Goal: Task Accomplishment & Management: Use online tool/utility

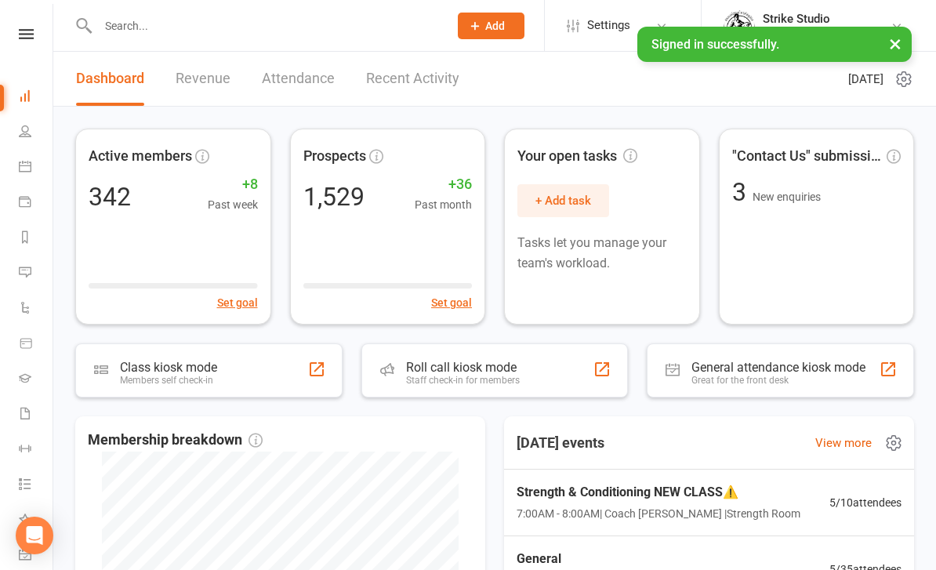
click at [565, 524] on div "Strength & Conditioning NEW CLASS⚠️ 7:00AM - 8:00AM | Coach [PERSON_NAME] | Str…" at bounding box center [709, 503] width 422 height 67
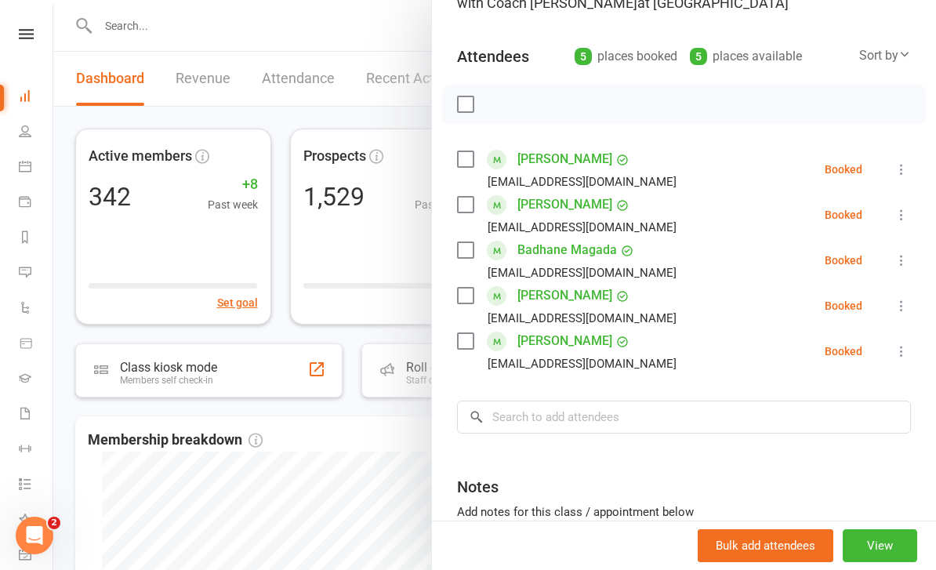
scroll to position [190, 0]
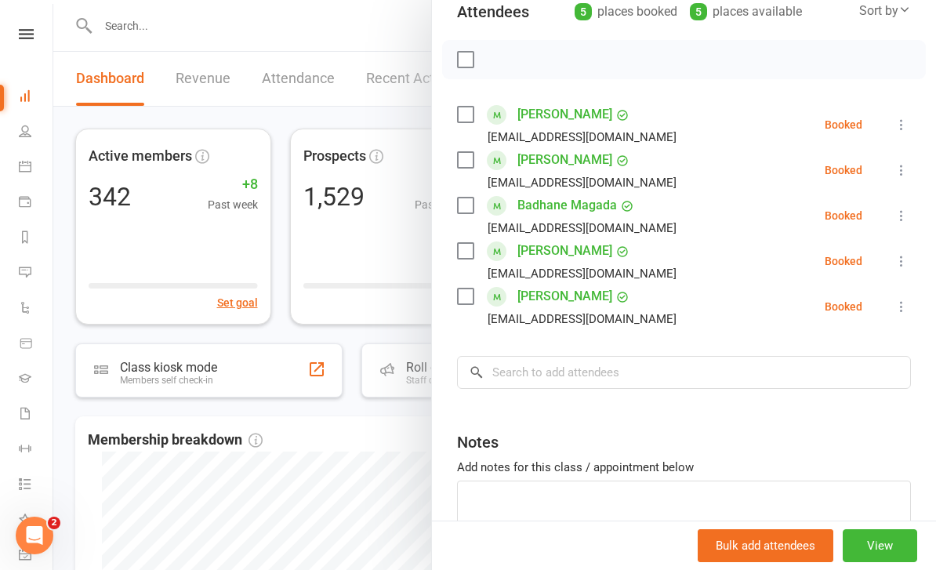
click at [898, 310] on icon at bounding box center [902, 307] width 16 height 16
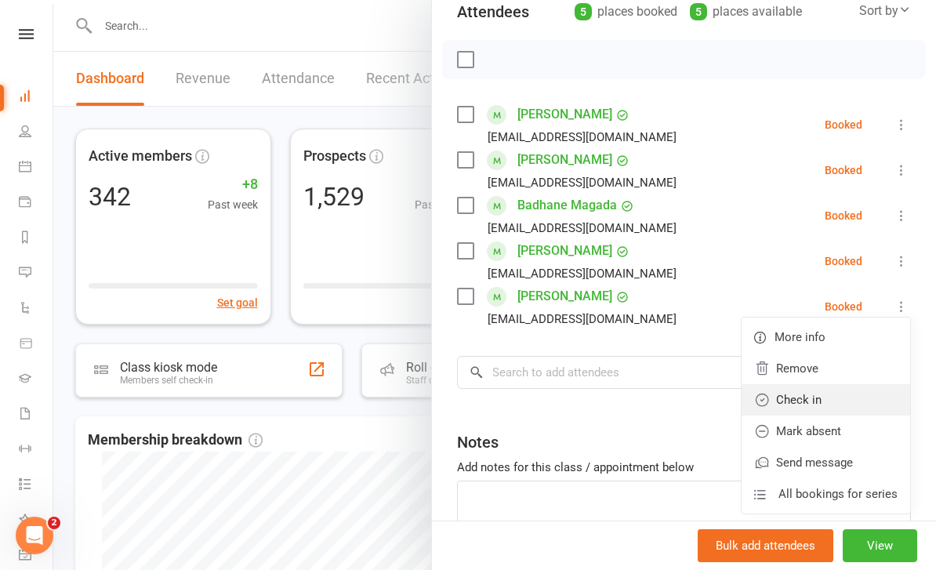
click at [857, 402] on link "Check in" at bounding box center [826, 399] width 169 height 31
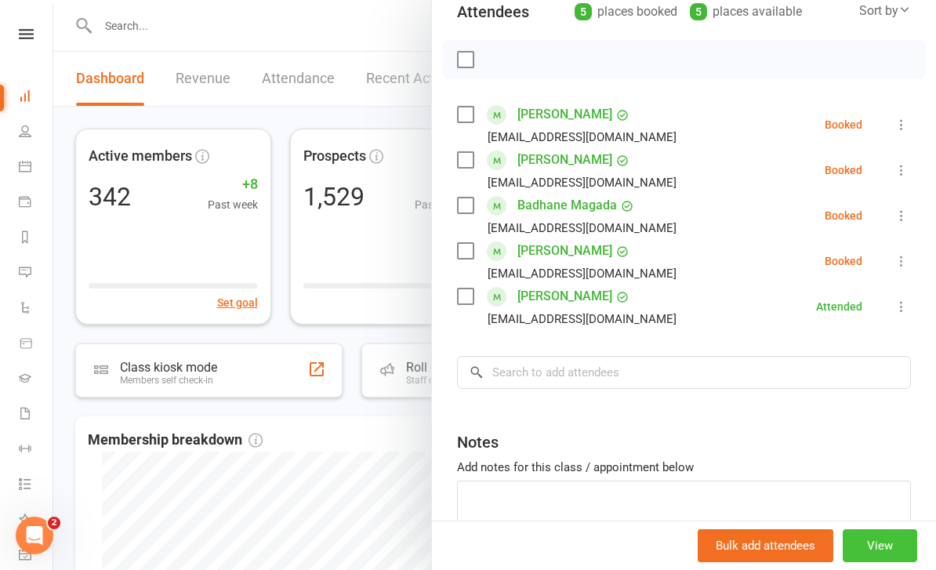
click at [893, 545] on button "View" at bounding box center [880, 545] width 74 height 33
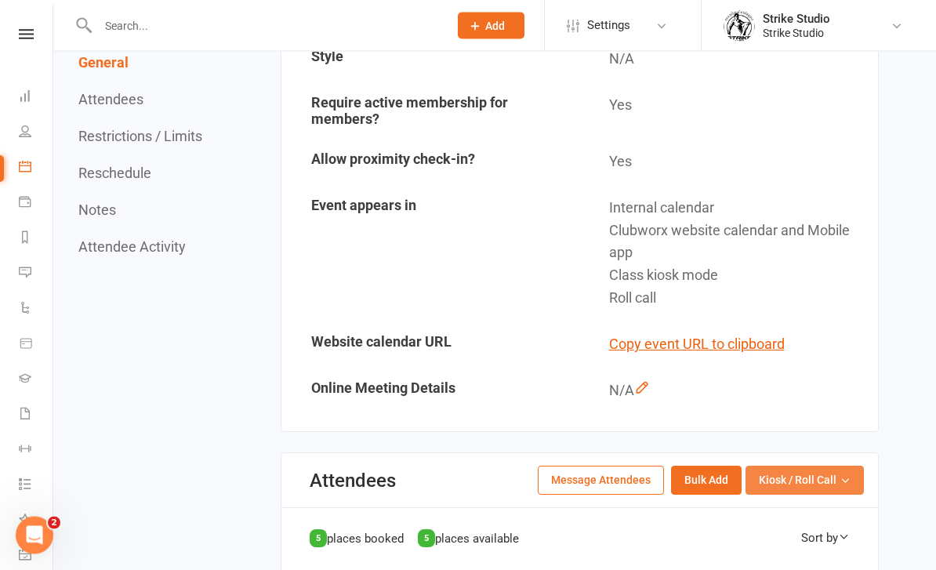
click at [778, 472] on span "Kiosk / Roll Call" at bounding box center [798, 480] width 78 height 17
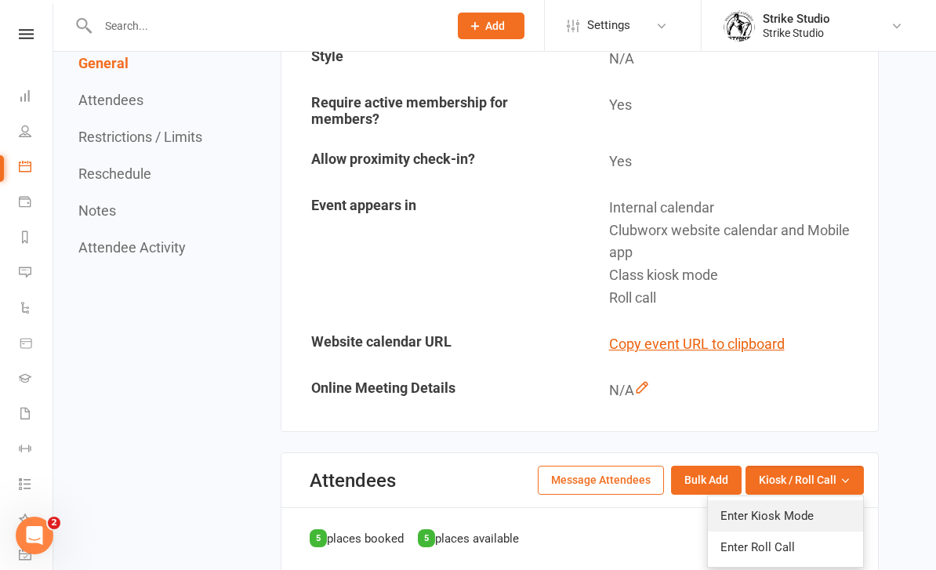
click at [788, 500] on link "Enter Kiosk Mode" at bounding box center [785, 515] width 155 height 31
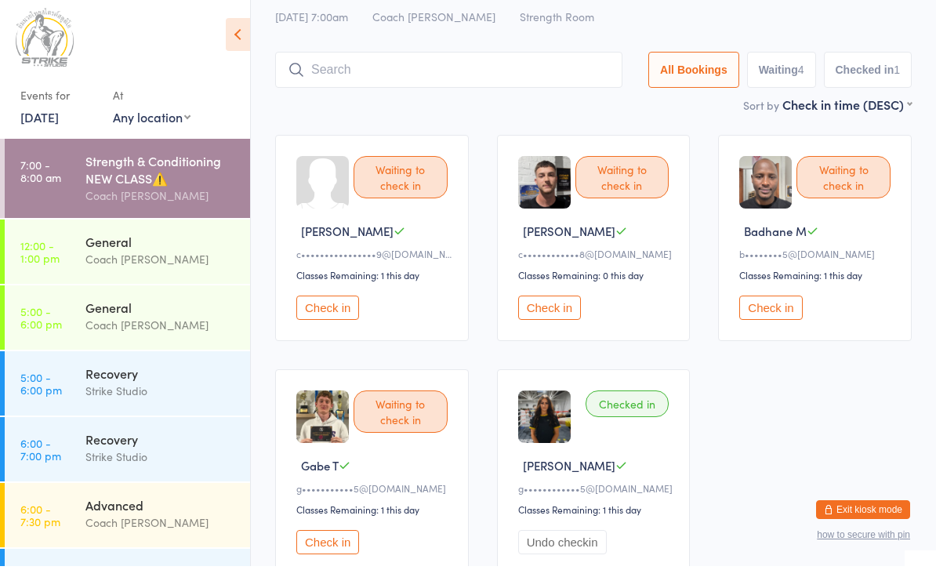
scroll to position [2, 0]
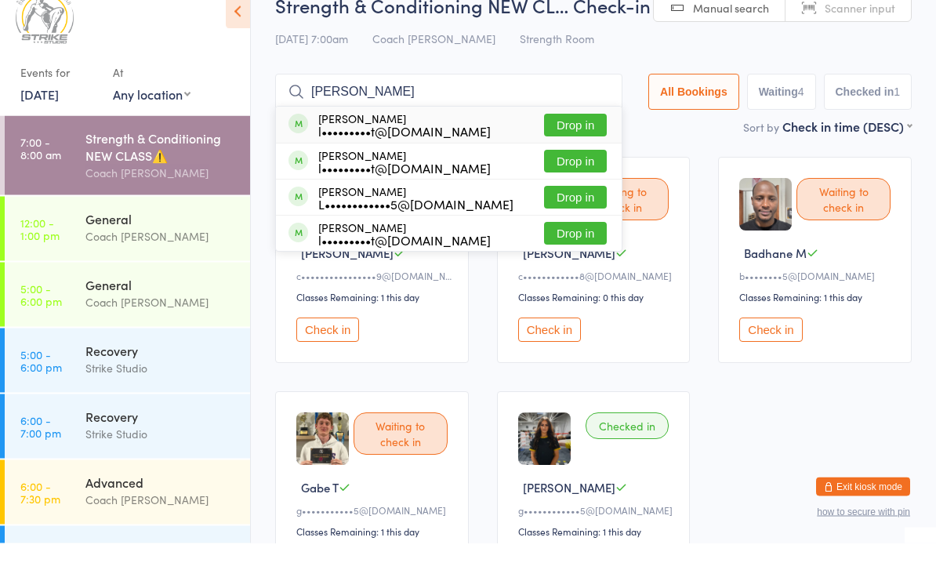
type input "[PERSON_NAME]"
click at [589, 141] on button "Drop in" at bounding box center [575, 152] width 63 height 23
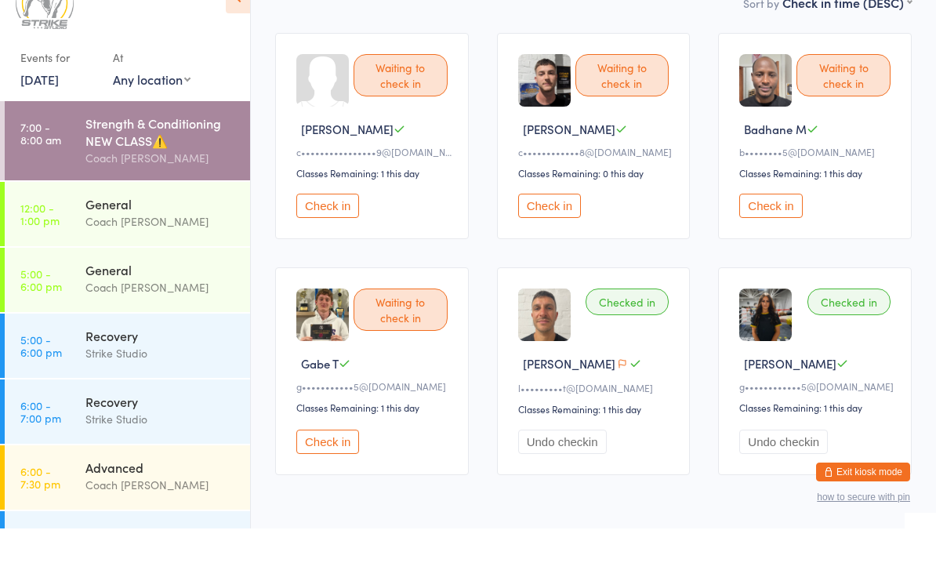
scroll to position [164, 0]
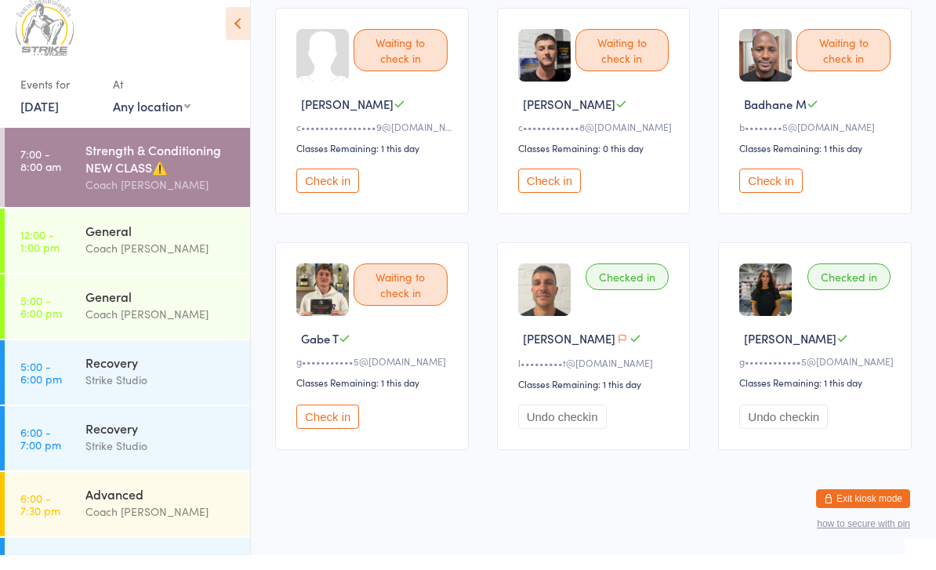
click at [550, 201] on button "Check in" at bounding box center [549, 195] width 63 height 24
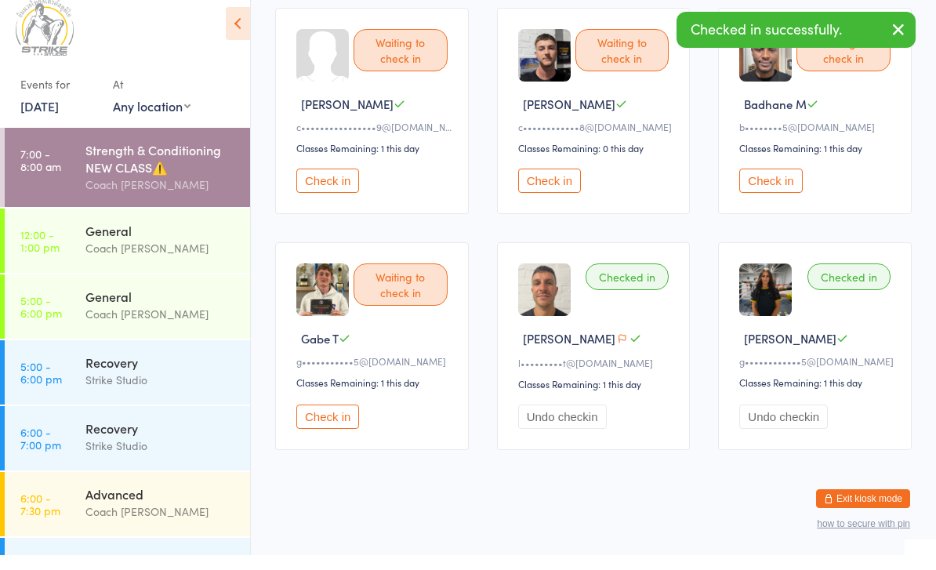
scroll to position [141, 0]
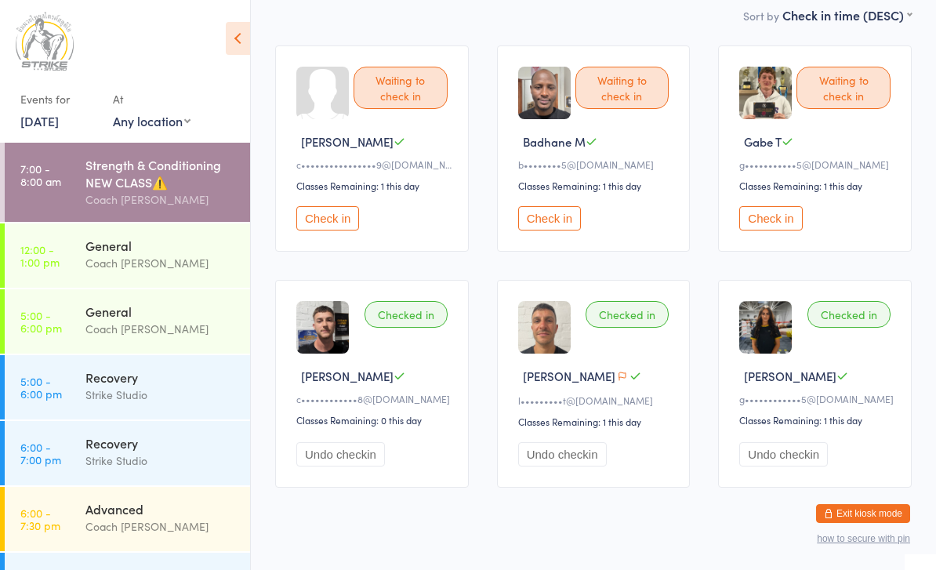
click at [549, 230] on button "Check in" at bounding box center [549, 218] width 63 height 24
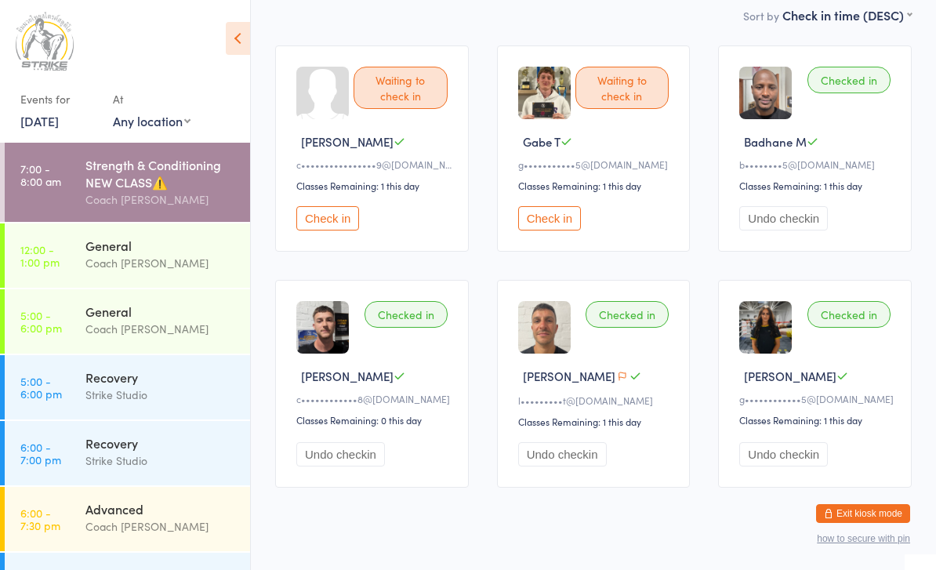
click at [327, 224] on button "Check in" at bounding box center [327, 218] width 63 height 24
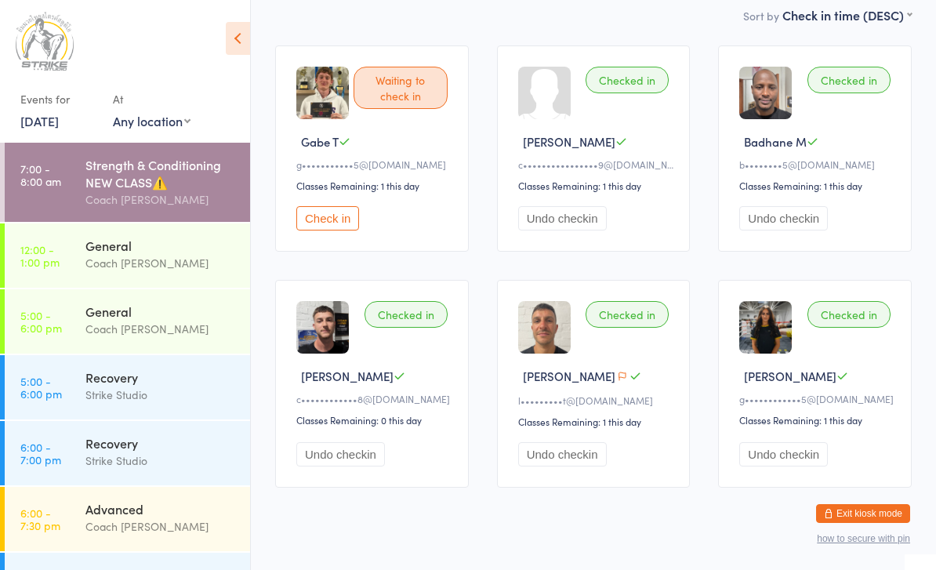
click at [321, 229] on button "Check in" at bounding box center [327, 218] width 63 height 24
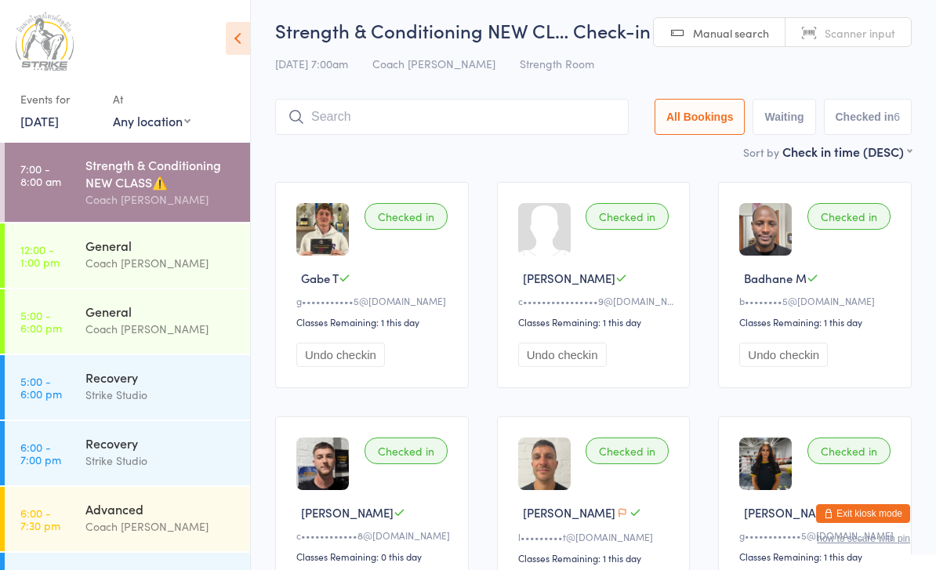
scroll to position [0, 0]
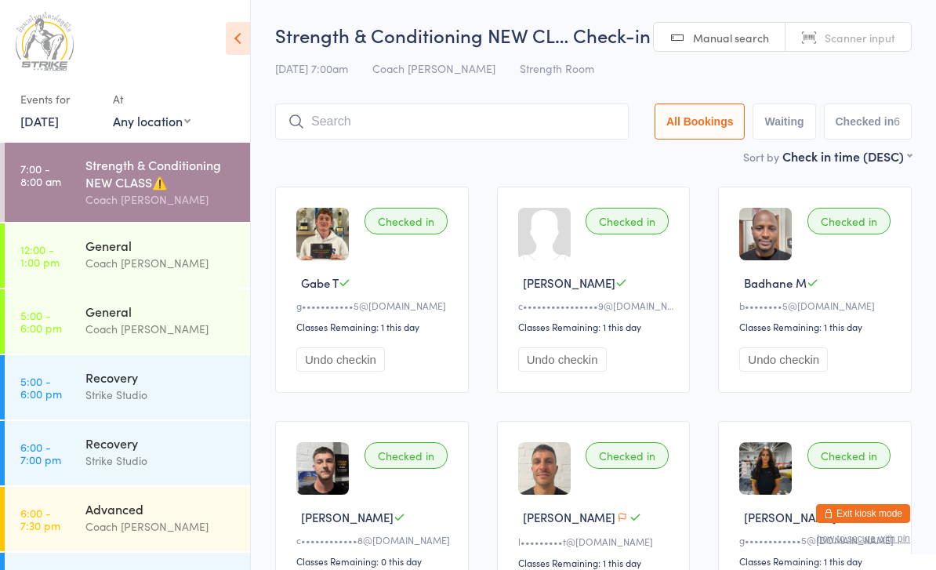
click at [543, 140] on input "search" at bounding box center [452, 121] width 354 height 36
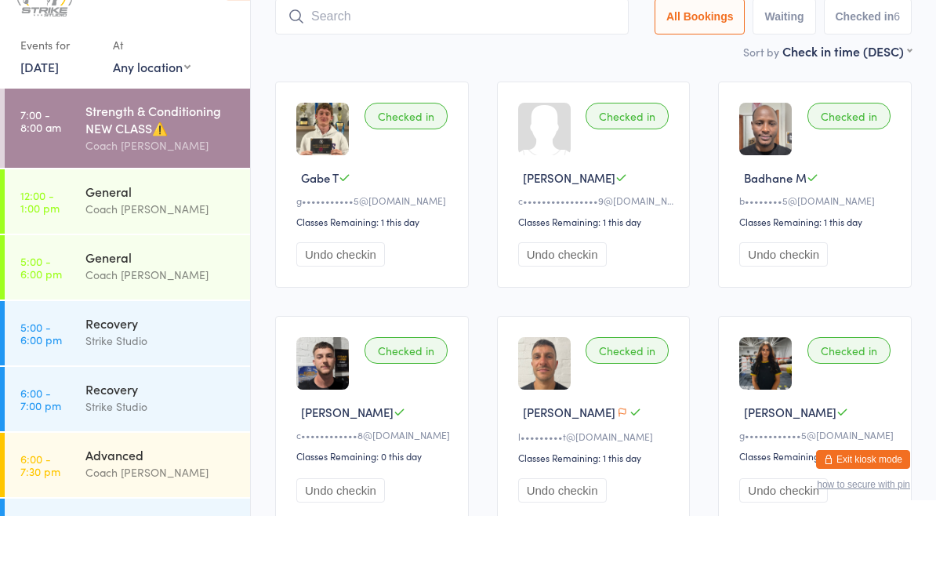
scroll to position [103, 0]
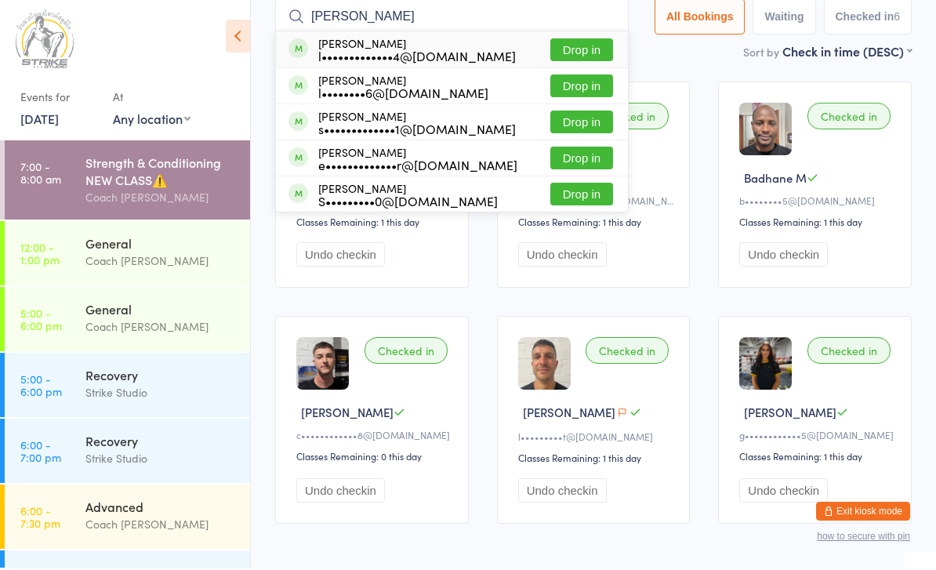
type input "Lucas"
click at [575, 56] on button "Drop in" at bounding box center [581, 52] width 63 height 23
